Goal: Find specific page/section: Find specific page/section

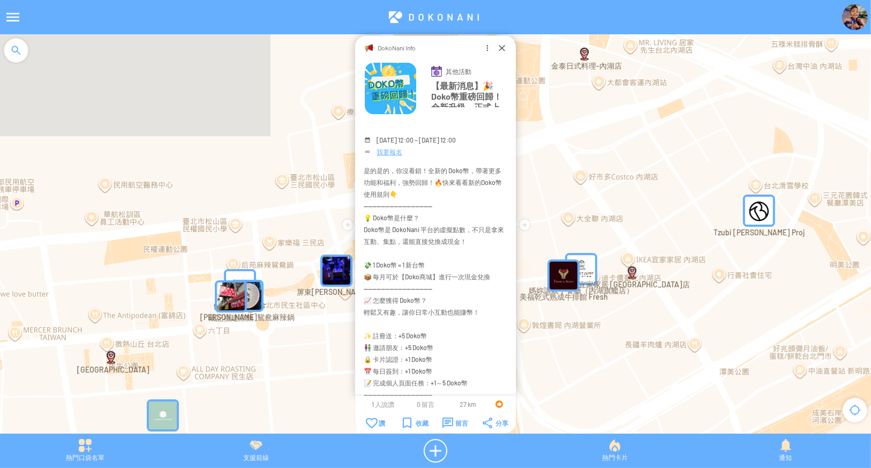
click at [6, 14] on div at bounding box center [13, 17] width 26 height 26
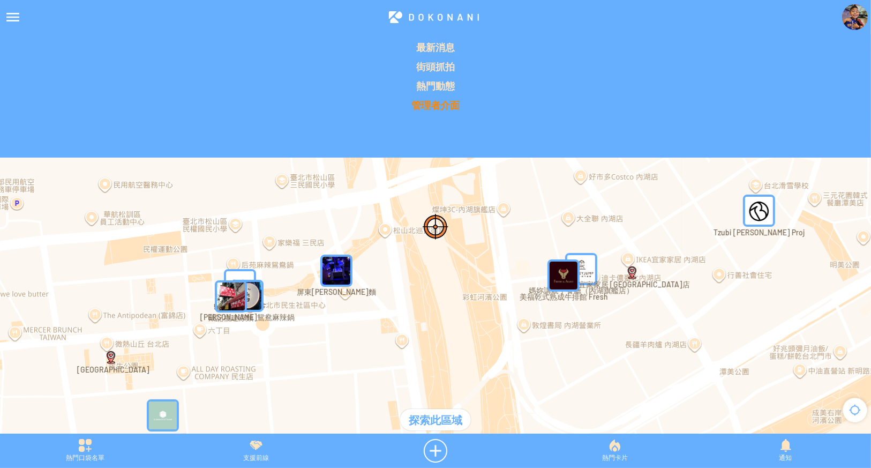
click at [445, 109] on p "管理者介面" at bounding box center [435, 105] width 858 height 13
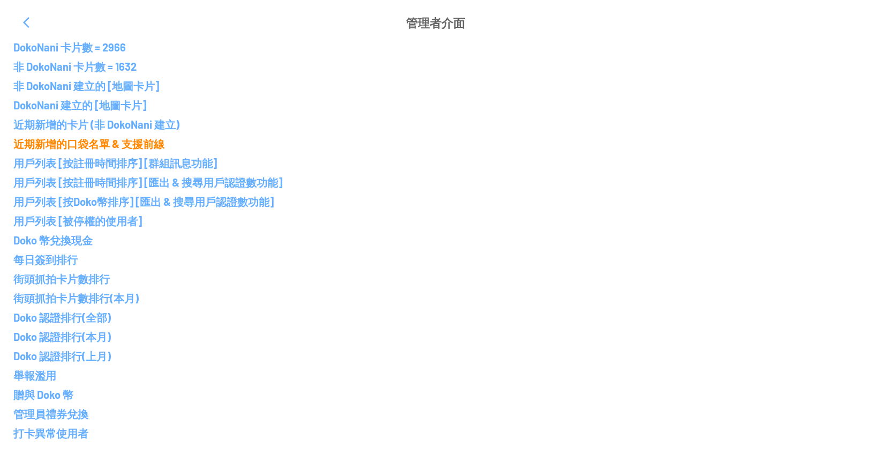
click at [113, 147] on p "近期新增的口袋名單 & 支援前線" at bounding box center [435, 143] width 844 height 13
click at [118, 146] on p "近期新增的口袋名單 & 支援前線" at bounding box center [435, 143] width 844 height 13
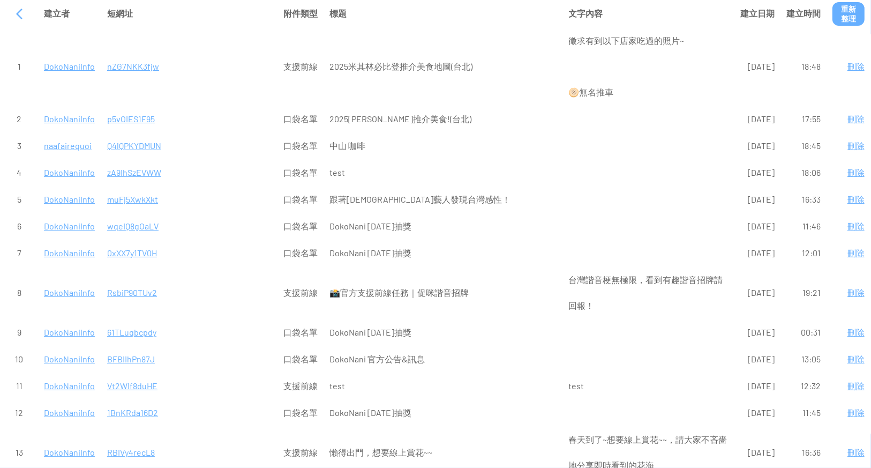
drag, startPoint x: 631, startPoint y: 277, endPoint x: 720, endPoint y: 278, distance: 88.9
click at [720, 278] on tr "8 DokoNaniInfo RsbiP90TUv2 支援前線 📸官方支援前線任務｜促咪諧音招牌 台灣諧音梗無極限，看到有趣諧音招牌請回報！ [DATE]" at bounding box center [435, 292] width 869 height 51
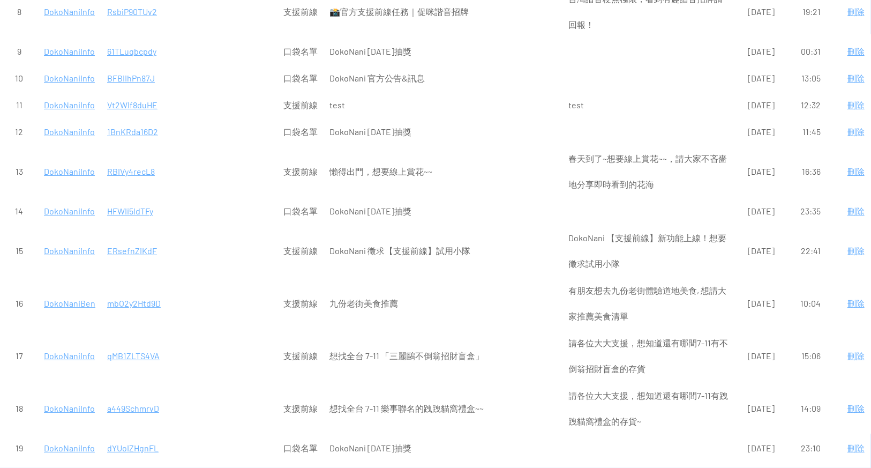
scroll to position [285, 0]
